Goal: Navigation & Orientation: Find specific page/section

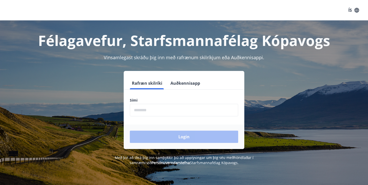
click at [169, 114] on input "phone" at bounding box center [184, 110] width 108 height 13
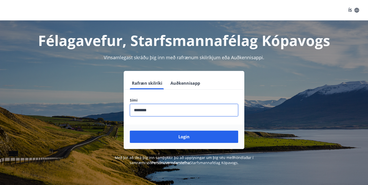
type input "********"
click at [184, 137] on button "Login" at bounding box center [184, 137] width 108 height 12
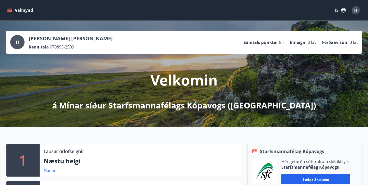
click at [5, 8] on div "Valmynd ÍS H" at bounding box center [184, 10] width 368 height 20
click at [11, 11] on icon "menu" at bounding box center [9, 10] width 5 height 5
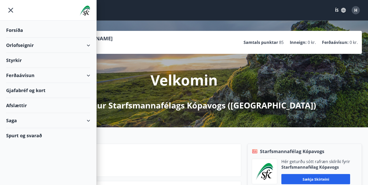
click at [37, 89] on div "Gjafabréf og kort" at bounding box center [48, 90] width 84 height 15
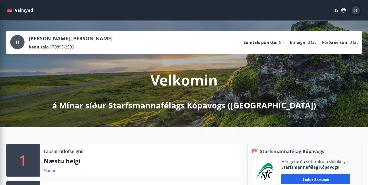
click at [355, 10] on span "H" at bounding box center [355, 10] width 3 height 6
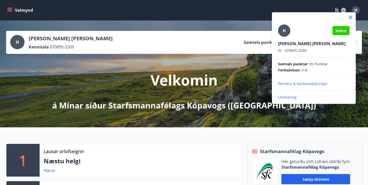
click at [293, 97] on p "Útskráning" at bounding box center [313, 97] width 71 height 5
